Goal: Information Seeking & Learning: Find specific fact

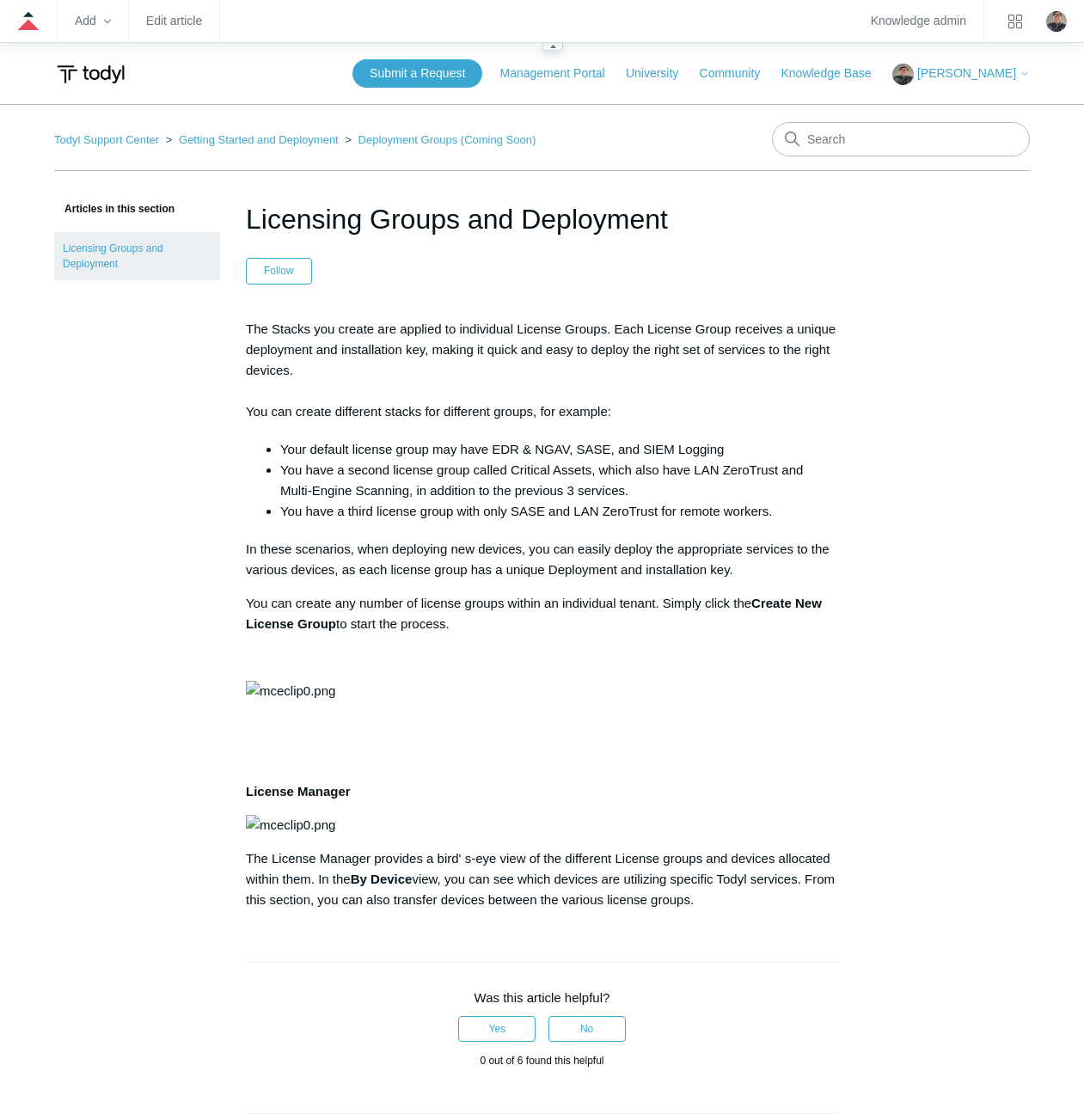
scroll to position [602, 0]
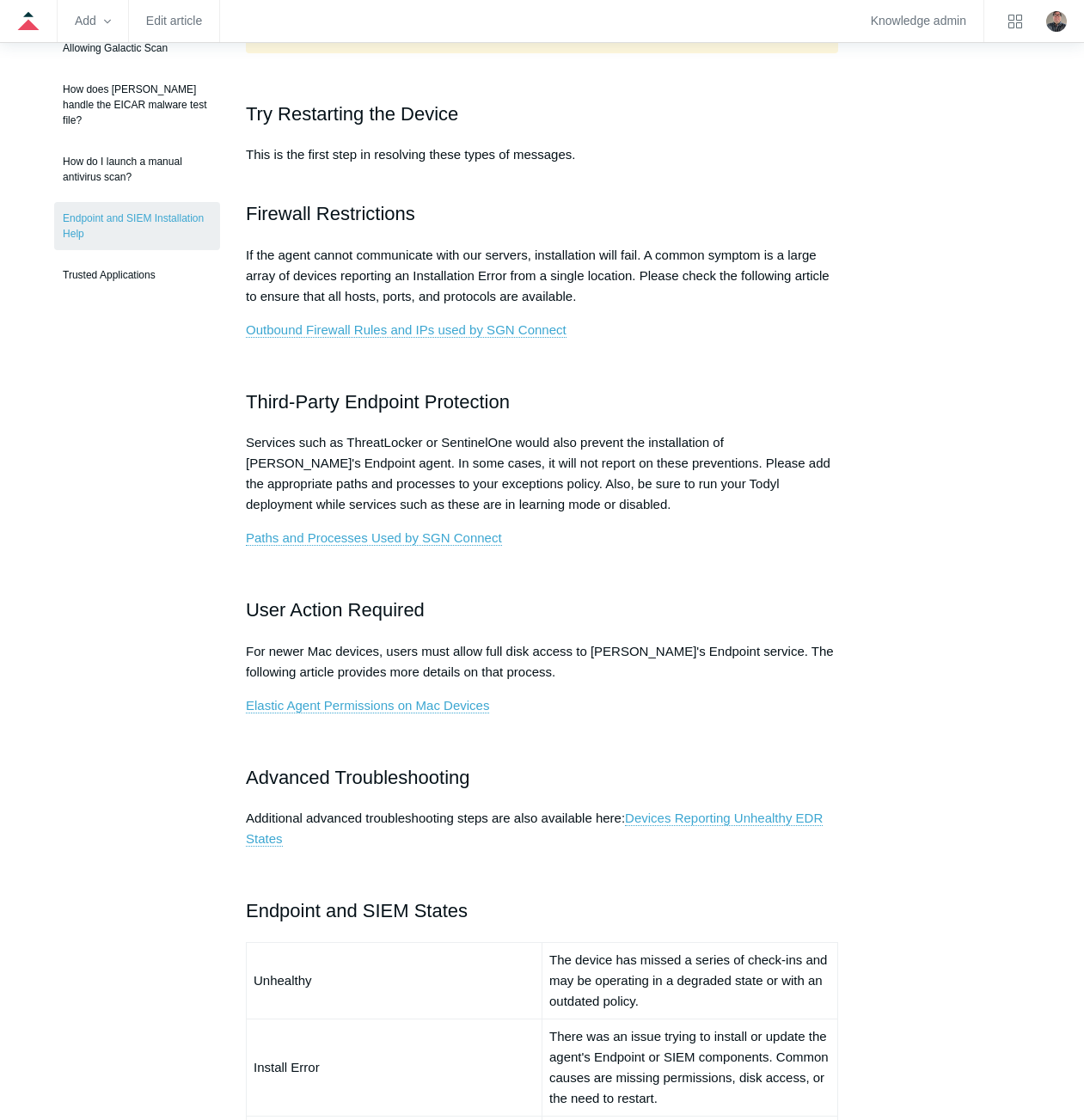
scroll to position [515, 0]
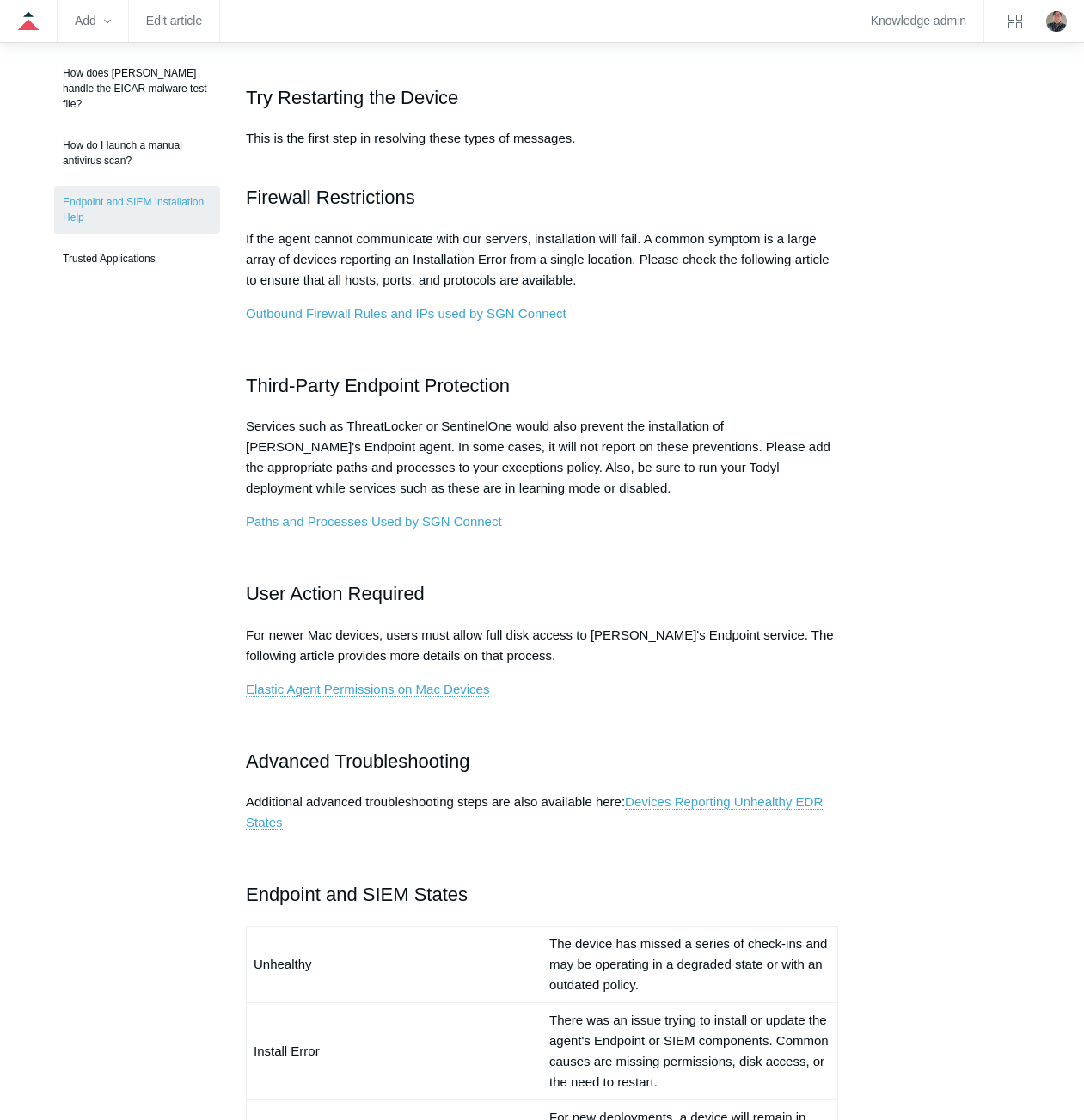
click at [375, 310] on link "Outbound Firewall Rules and IPs used by SGN Connect" at bounding box center [406, 314] width 321 height 16
